Goal: Find specific page/section: Find specific page/section

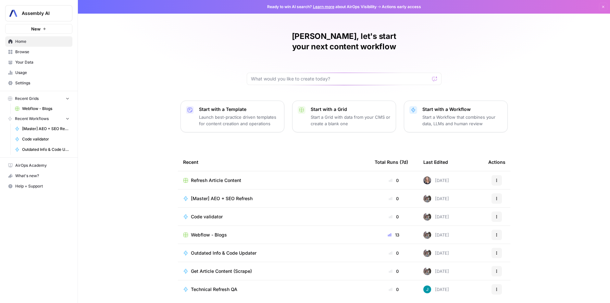
click at [152, 180] on div "[PERSON_NAME], let's start your next content workflow Start with a Template Lau…" at bounding box center [344, 154] width 532 height 309
click at [221, 177] on span "Refresh Article Content" at bounding box center [216, 180] width 50 height 6
click at [218, 195] on span "Webflow - Blogs" at bounding box center [209, 198] width 36 height 6
